Goal: Task Accomplishment & Management: Manage account settings

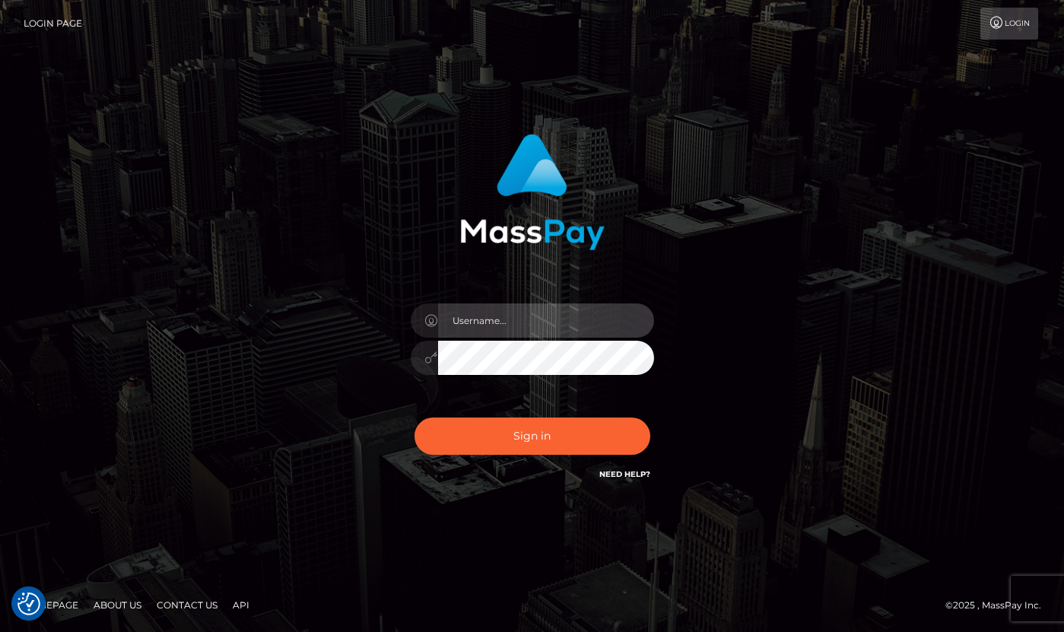
click at [491, 318] on input "text" at bounding box center [546, 320] width 216 height 34
type input "[PERSON_NAME]"
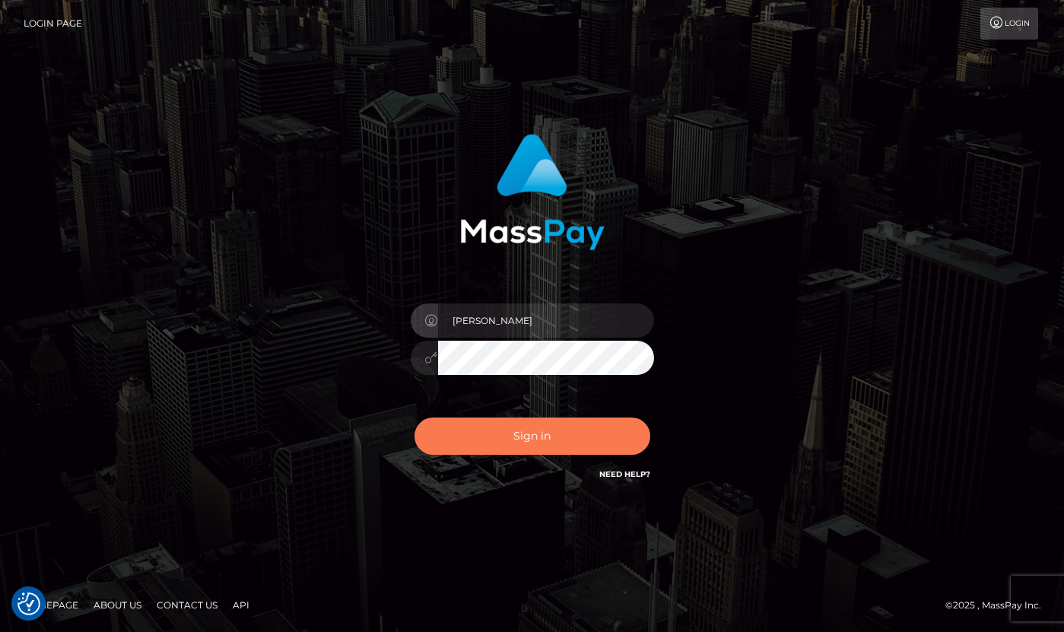
click at [579, 421] on button "Sign in" at bounding box center [532, 436] width 236 height 37
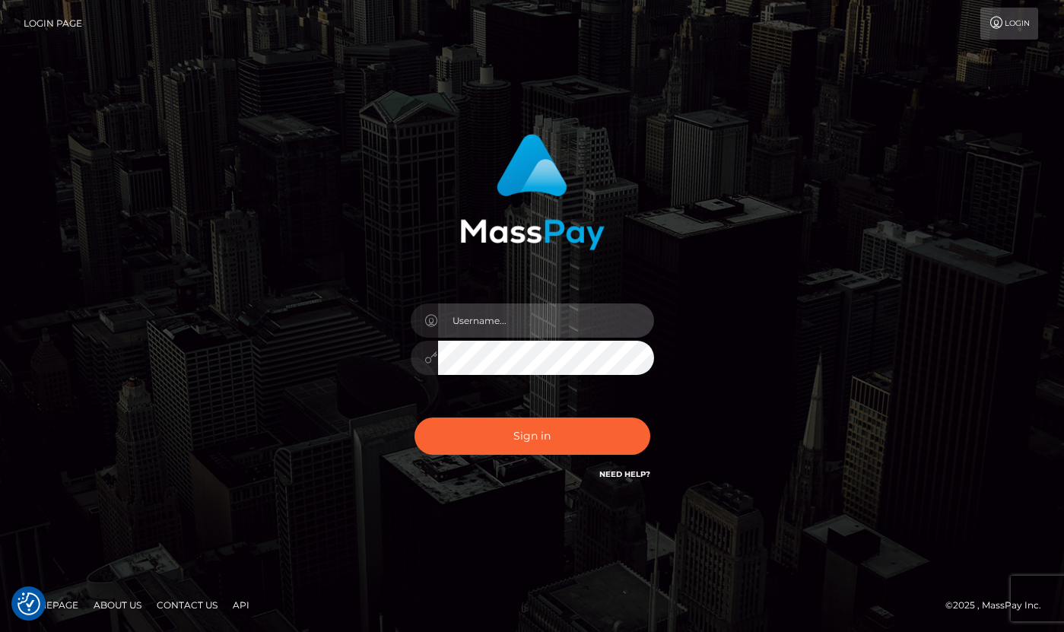
click at [548, 330] on input "text" at bounding box center [546, 320] width 216 height 34
type input "[PERSON_NAME]"
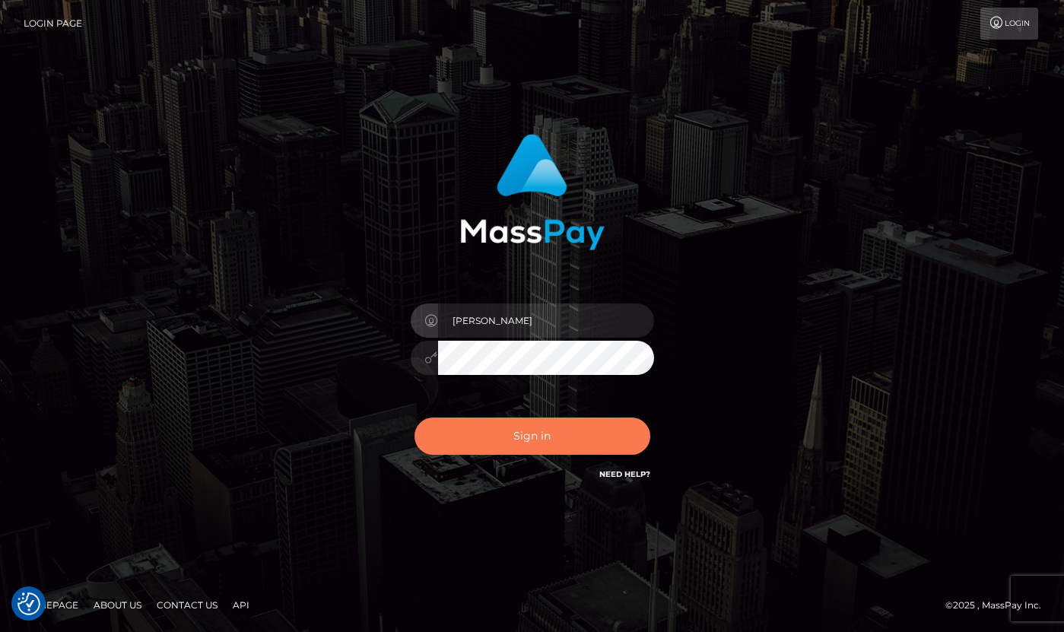
click at [585, 435] on button "Sign in" at bounding box center [532, 436] width 236 height 37
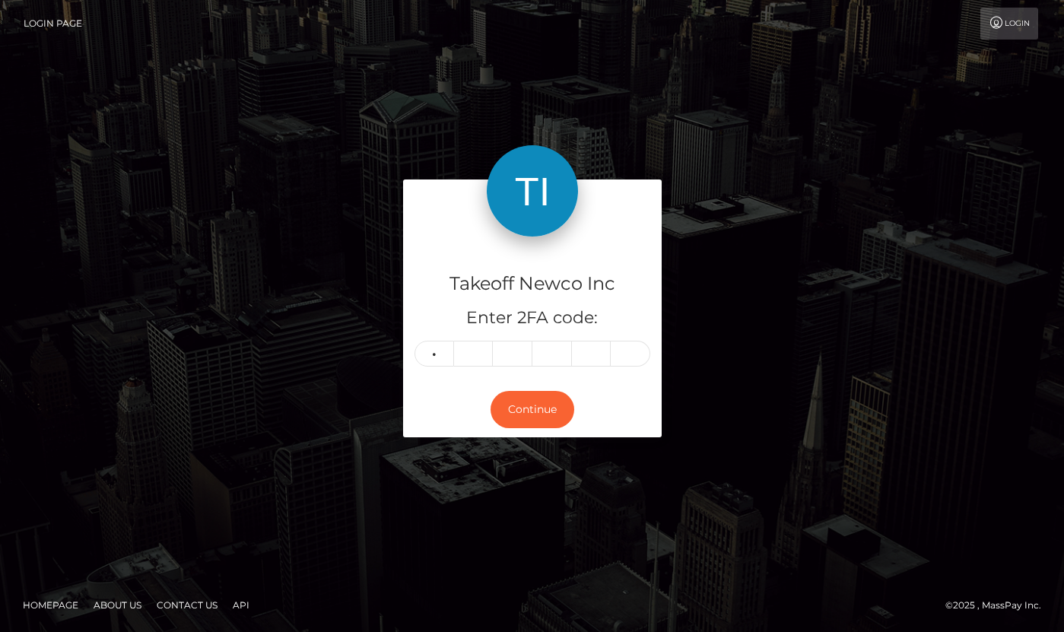
type input "4"
type input "1"
type input "0"
type input "9"
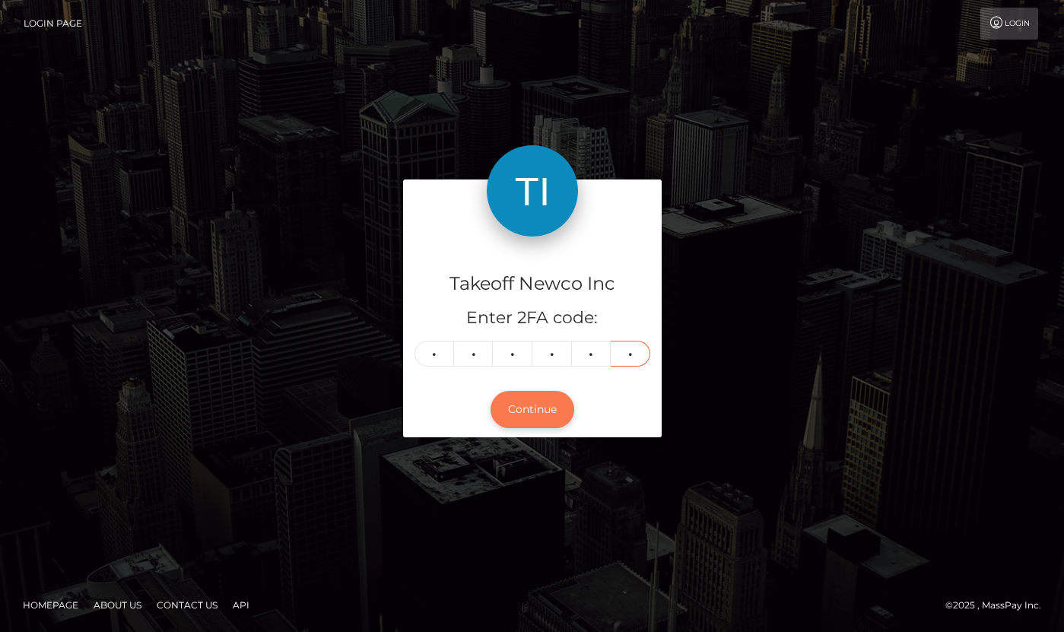
type input "9"
click at [541, 408] on button "Continue" at bounding box center [533, 409] width 84 height 37
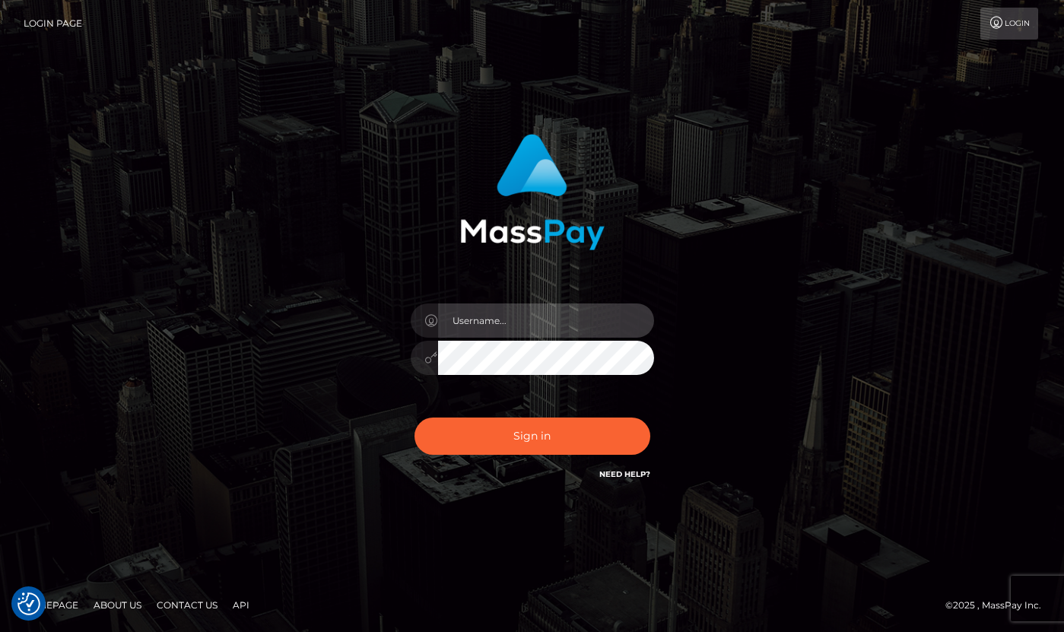
click at [579, 328] on input "text" at bounding box center [546, 320] width 216 height 34
